Goal: Task Accomplishment & Management: Manage account settings

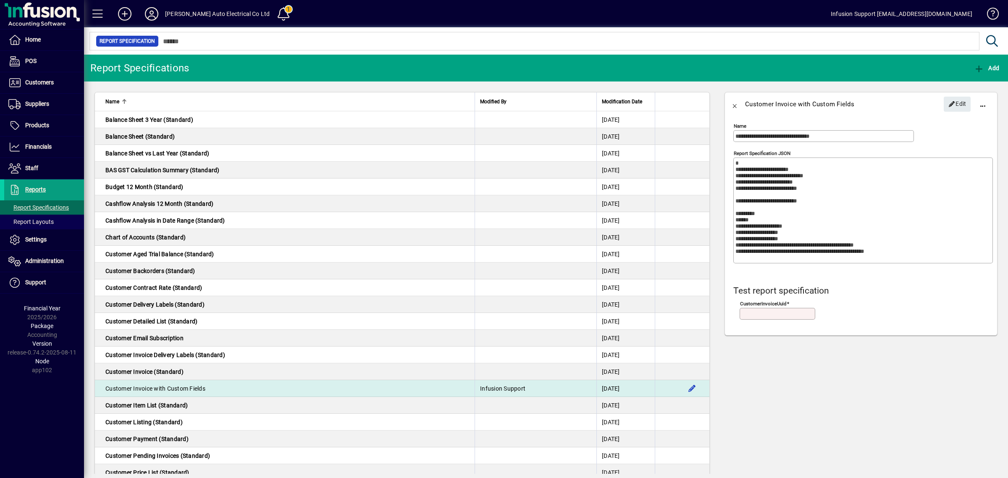
click at [333, 385] on td "Customer Invoice with Custom Fields" at bounding box center [285, 388] width 380 height 17
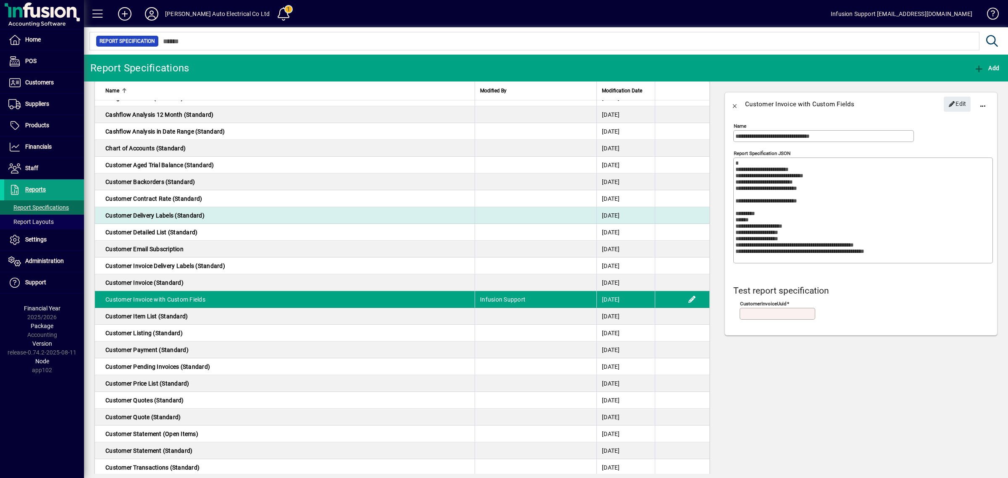
scroll to position [105, 0]
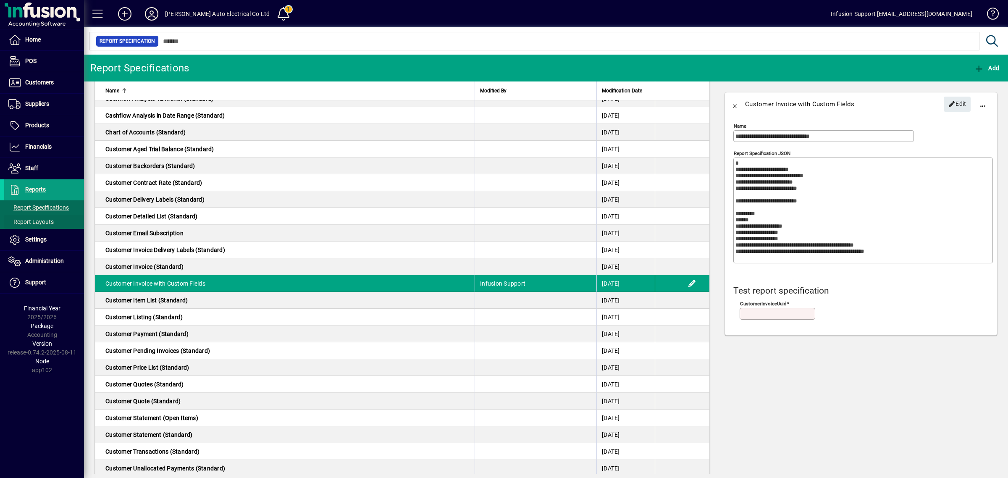
click at [34, 222] on span "Report Layouts" at bounding box center [30, 221] width 45 height 7
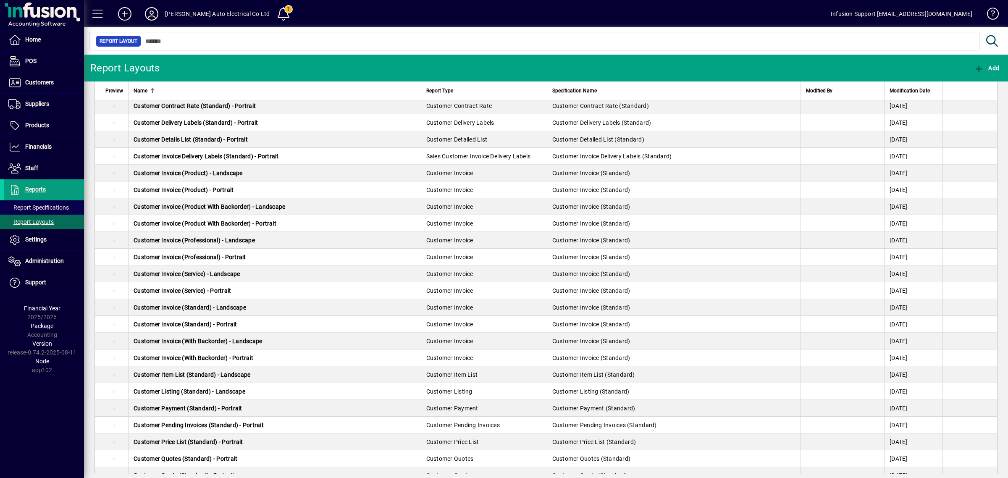
scroll to position [210, 0]
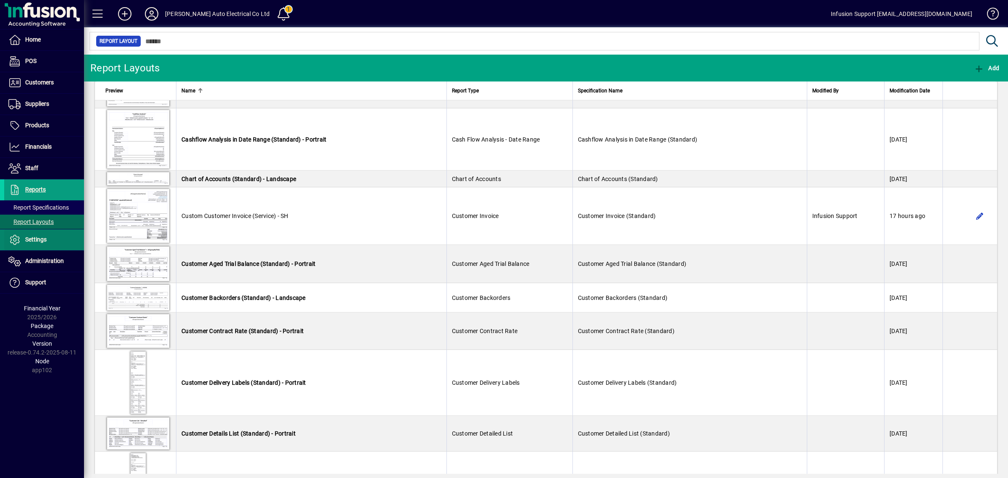
click at [31, 238] on span "Settings" at bounding box center [35, 239] width 21 height 7
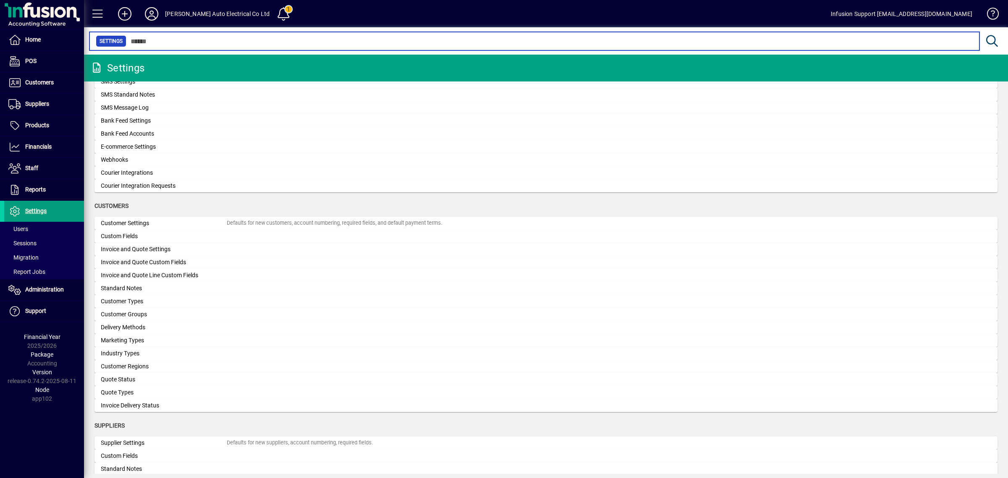
scroll to position [368, 0]
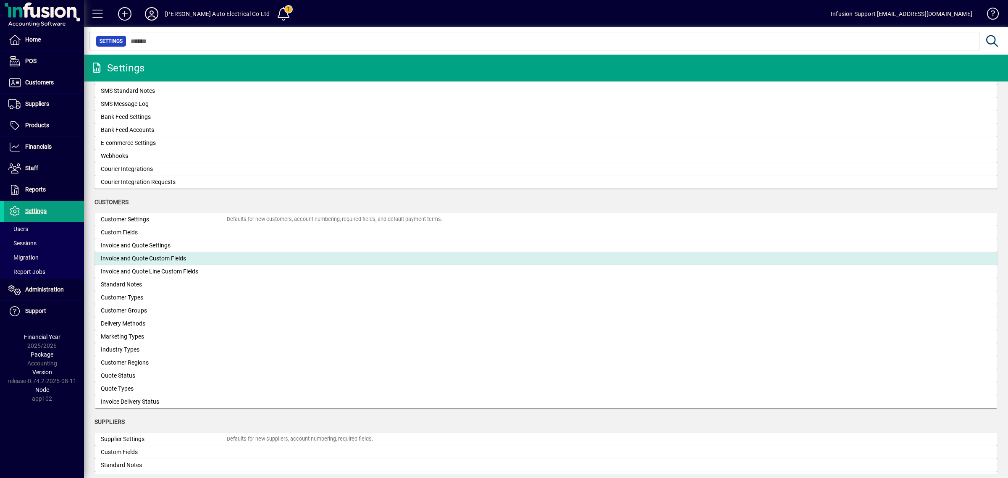
click at [184, 255] on div "Invoice and Quote Custom Fields" at bounding box center [164, 258] width 126 height 9
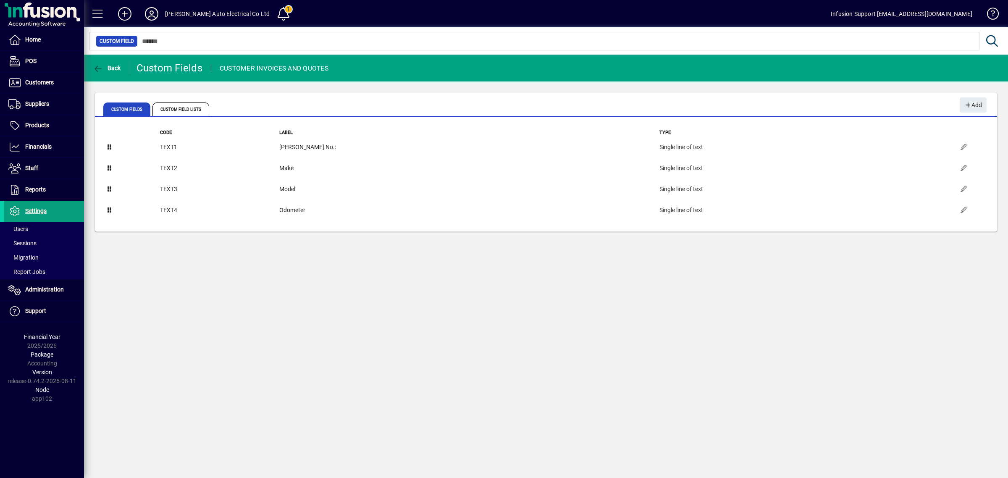
click at [791, 123] on app-page-flat "Code Label Type TEXT1 [PERSON_NAME] No.: Single line of text TEXT2 Make Single …" at bounding box center [546, 174] width 902 height 113
click at [727, 320] on div "Back Custom Fields CUSTOMER INVOICES AND QUOTES Custom Fields Custom Field List…" at bounding box center [546, 266] width 924 height 423
